Goal: Task Accomplishment & Management: Use online tool/utility

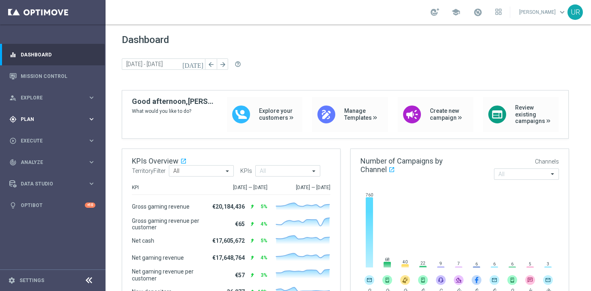
click at [93, 118] on icon "keyboard_arrow_right" at bounding box center [92, 119] width 8 height 8
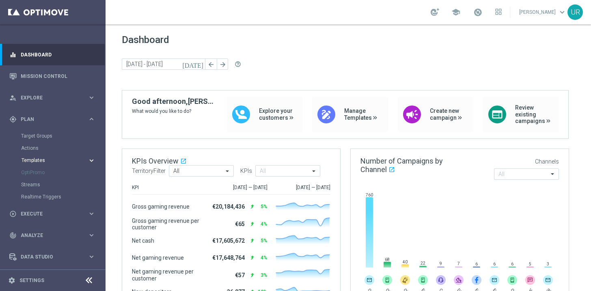
click at [88, 160] on icon "keyboard_arrow_right" at bounding box center [92, 161] width 8 height 8
click at [47, 170] on link "Optimail" at bounding box center [54, 172] width 59 height 6
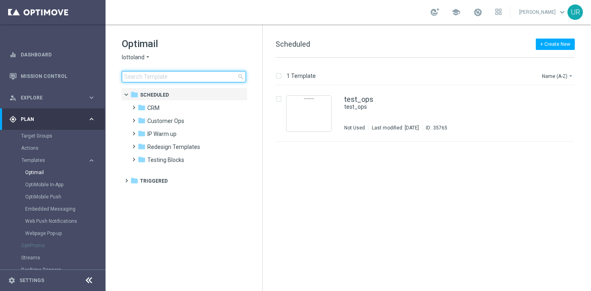
click at [158, 78] on input at bounding box center [184, 76] width 124 height 11
type input "DE_REG__EM_REACT_250926__NVIP_EMA_TAC_LT"
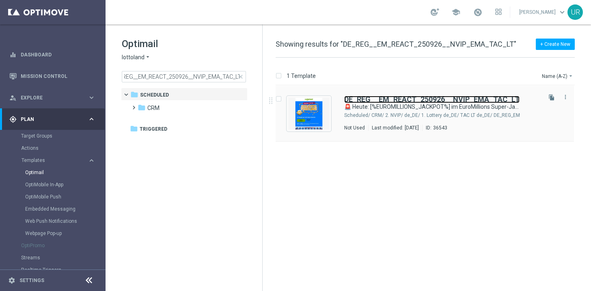
click at [389, 99] on b "DE_REG__EM_REACT_250926__NVIP_EMA_TAC_LT" at bounding box center [431, 99] width 175 height 9
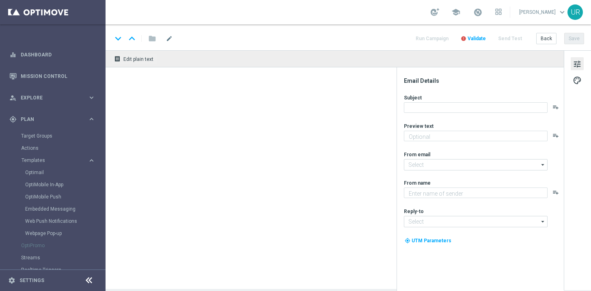
type textarea "Schnapp dir 5 € Rabatt."
type input "[EMAIL_ADDRESS][DOMAIN_NAME]"
type textarea "Lottoland"
type input "[EMAIL_ADDRESS][DOMAIN_NAME]"
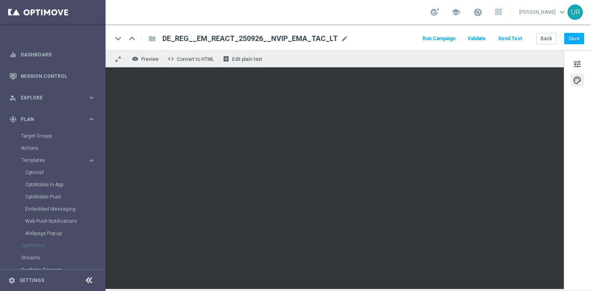
click at [519, 40] on button "Send Test" at bounding box center [510, 38] width 26 height 11
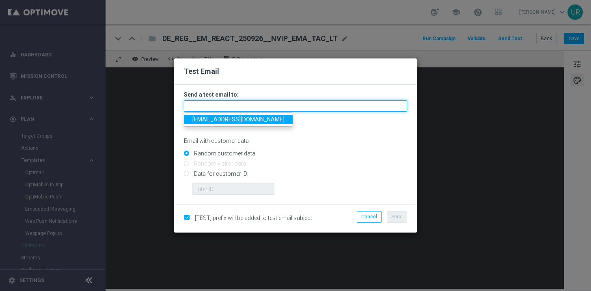
click at [318, 104] on input "text" at bounding box center [295, 105] width 223 height 11
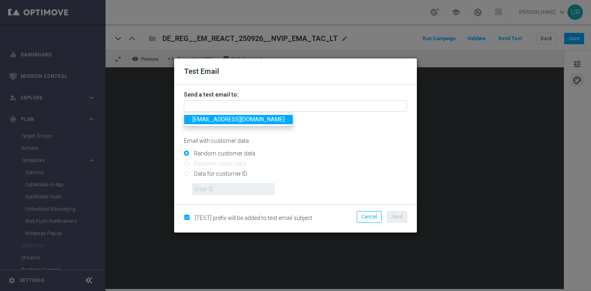
click at [209, 121] on span "ulrikarosendahl68@gmail.com" at bounding box center [238, 119] width 92 height 6
type input "ulrikarosendahl68@gmail.com"
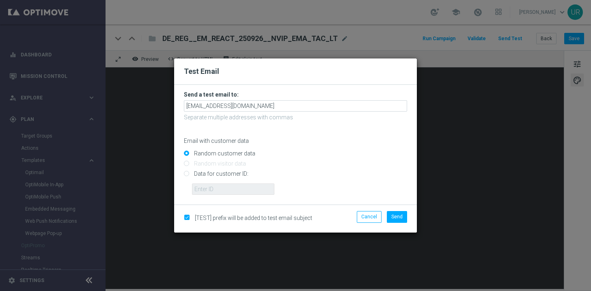
click at [187, 173] on input "Data for customer ID:" at bounding box center [295, 177] width 223 height 11
radio input "true"
click at [216, 187] on input "text" at bounding box center [233, 189] width 82 height 11
paste input "222634736"
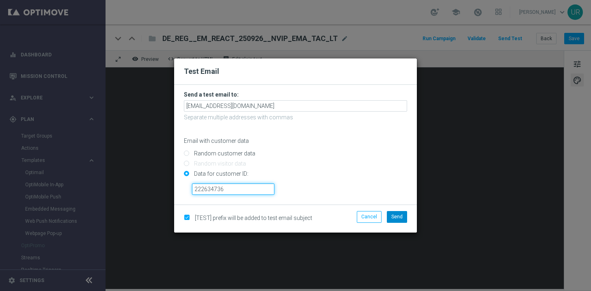
type input "222634736"
click at [402, 219] on span "Send" at bounding box center [396, 217] width 11 height 6
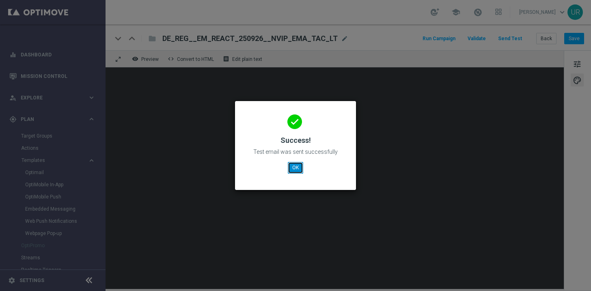
click at [298, 170] on button "OK" at bounding box center [295, 167] width 15 height 11
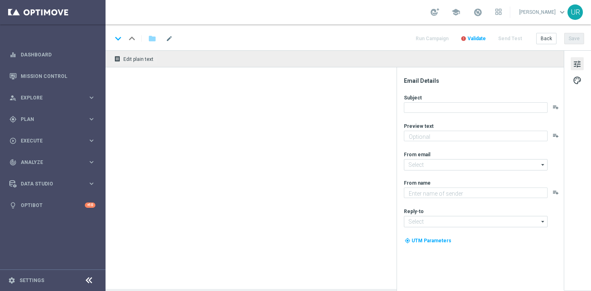
type textarea "[PERSON_NAME] dir 5 € Rabatt."
type textarea "Lottoland"
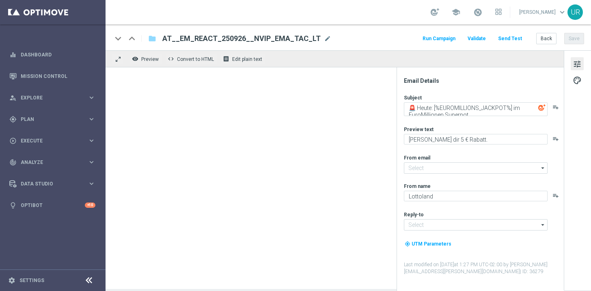
type input "[EMAIL_ADDRESS][DOMAIN_NAME]"
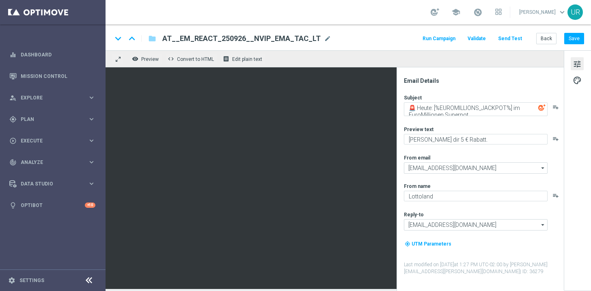
click at [521, 39] on button "Send Test" at bounding box center [510, 38] width 26 height 11
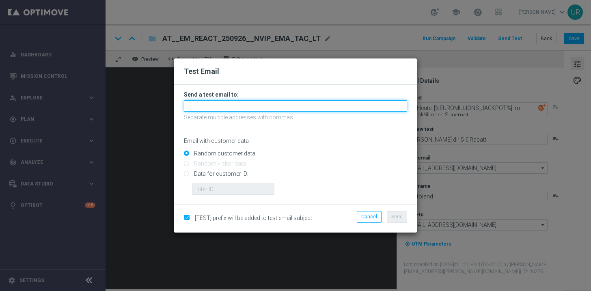
click at [284, 105] on input "text" at bounding box center [295, 105] width 223 height 11
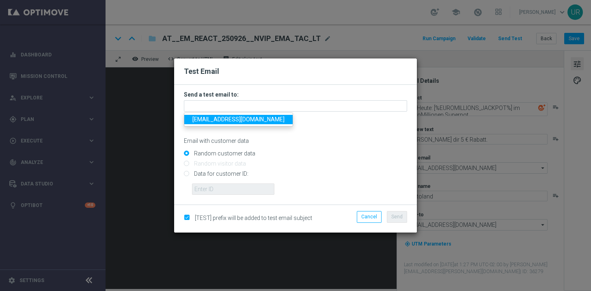
click at [207, 122] on span "ulrikarosendahl68@gmail.com" at bounding box center [238, 119] width 92 height 6
type input "ulrikarosendahl68@gmail.com"
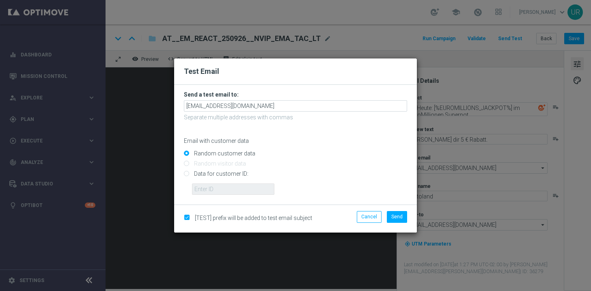
click at [188, 173] on input "Data for customer ID:" at bounding box center [295, 177] width 223 height 11
radio input "true"
click at [208, 188] on input "text" at bounding box center [233, 189] width 82 height 11
paste input "222645200"
type input "222645200"
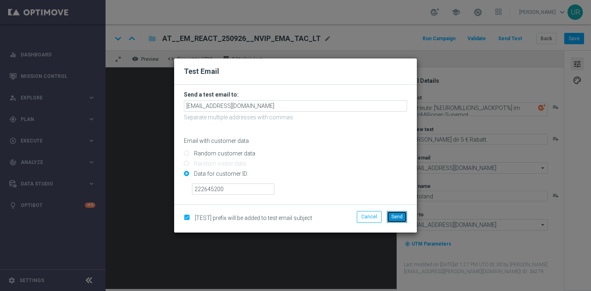
click at [391, 216] on button "Send" at bounding box center [397, 216] width 20 height 11
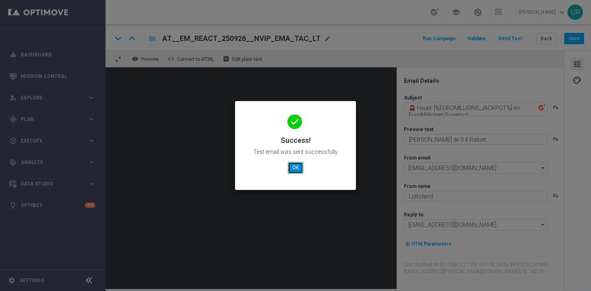
click at [297, 169] on button "OK" at bounding box center [295, 167] width 15 height 11
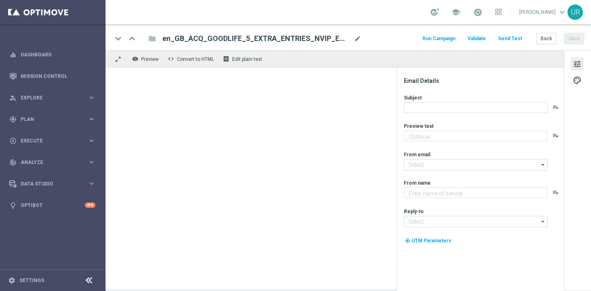
type textarea "Secure your extra entries and get even closer to that dream prize"
type textarea "Lottoland"
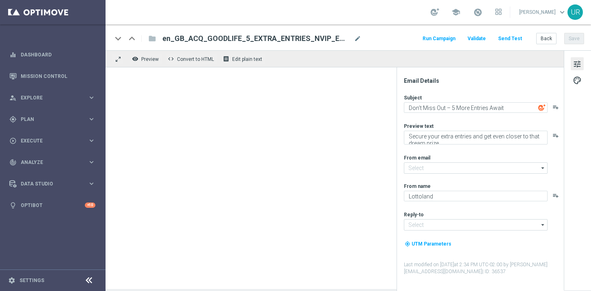
type input "[EMAIL_ADDRESS][DOMAIN_NAME]"
